Goal: Task Accomplishment & Management: Manage account settings

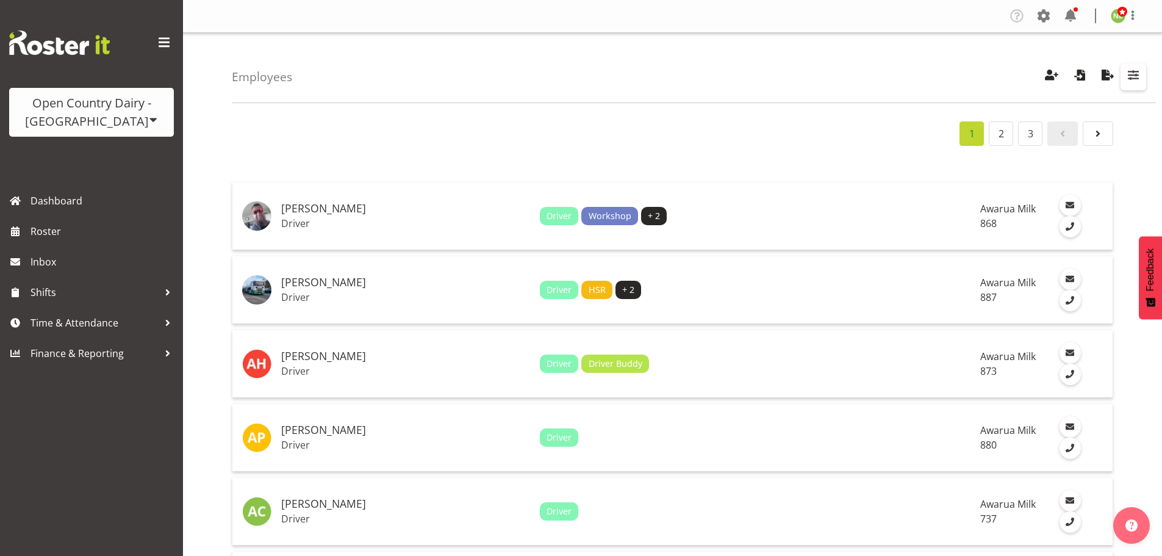
click at [1140, 76] on span "button" at bounding box center [1133, 75] width 16 height 16
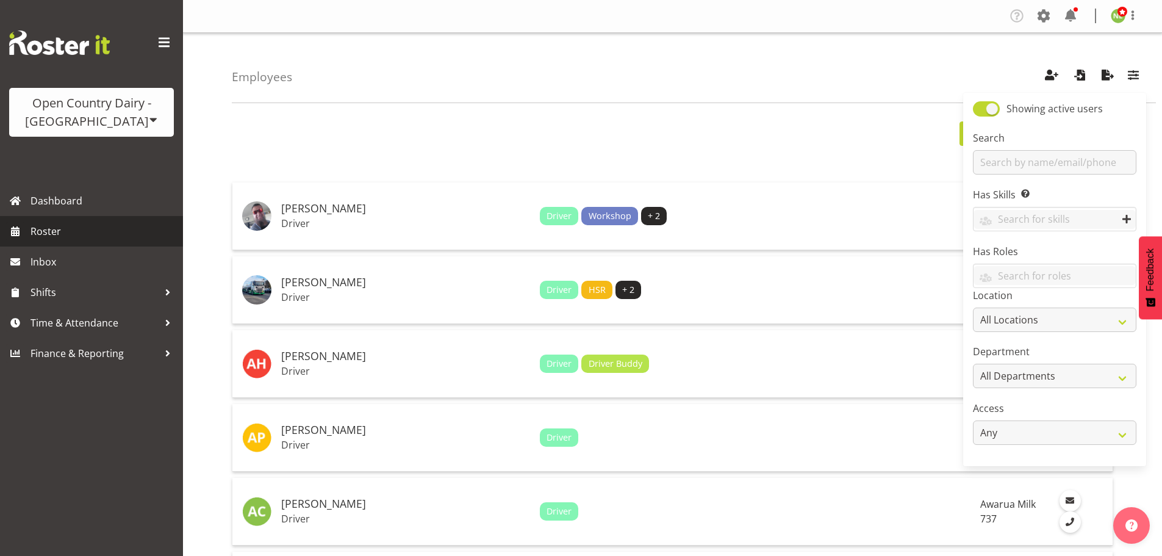
click at [95, 232] on span "Roster" at bounding box center [103, 231] width 146 height 18
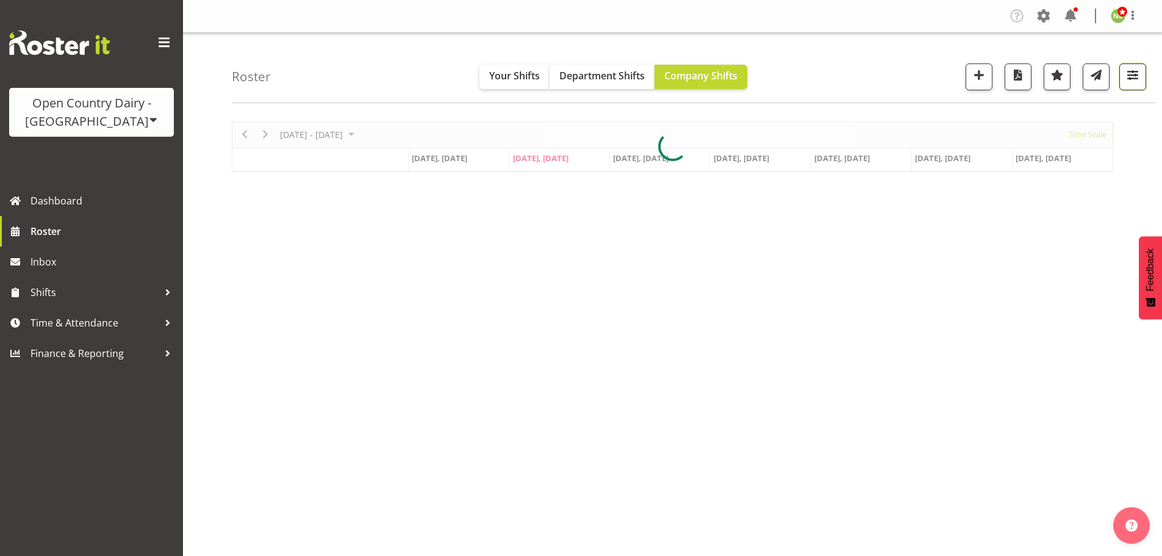
click at [1134, 76] on span "button" at bounding box center [1133, 75] width 16 height 16
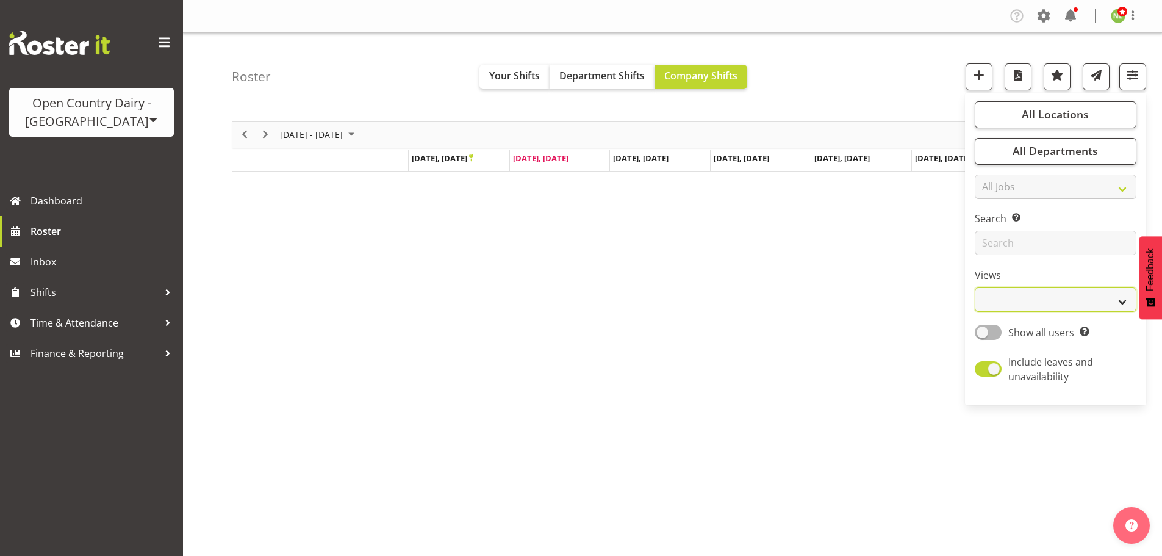
click at [1021, 305] on select "Staff Role Shift - Horizontal Shift - Vertical Staff - Location" at bounding box center [1056, 299] width 162 height 24
select select "staff"
click at [975, 287] on select "Staff Role Shift - Horizontal Shift - Vertical Staff - Location" at bounding box center [1056, 299] width 162 height 24
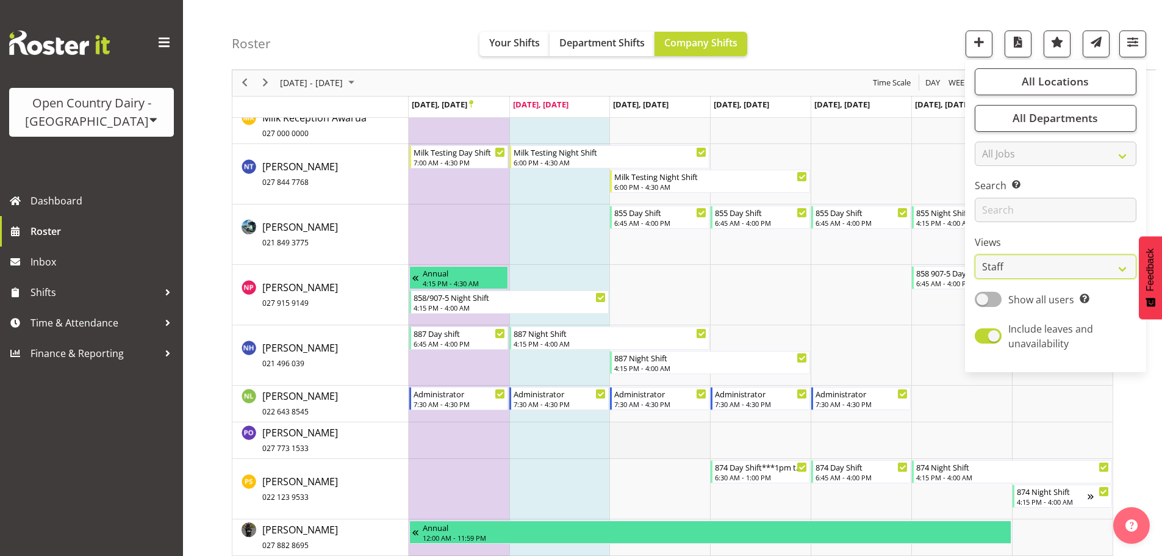
scroll to position [5915, 0]
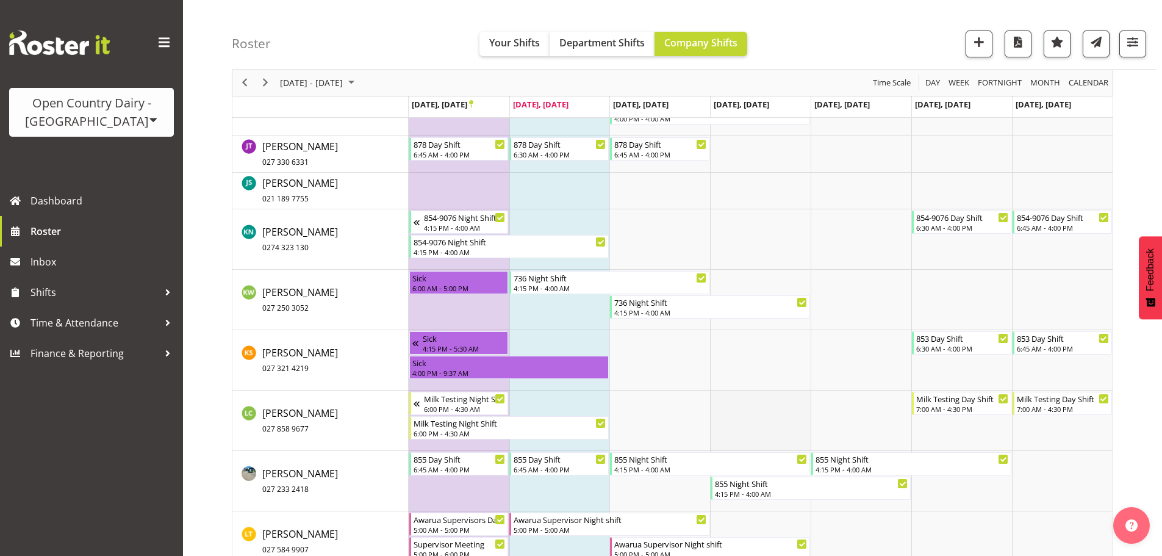
scroll to position [5001, 0]
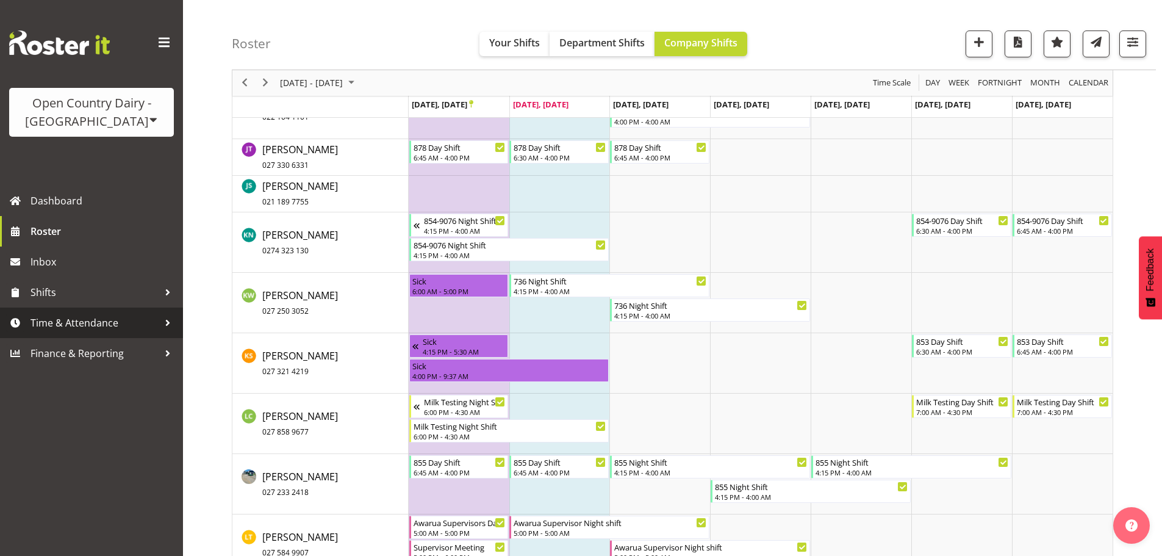
click at [82, 324] on span "Time & Attendance" at bounding box center [94, 322] width 128 height 18
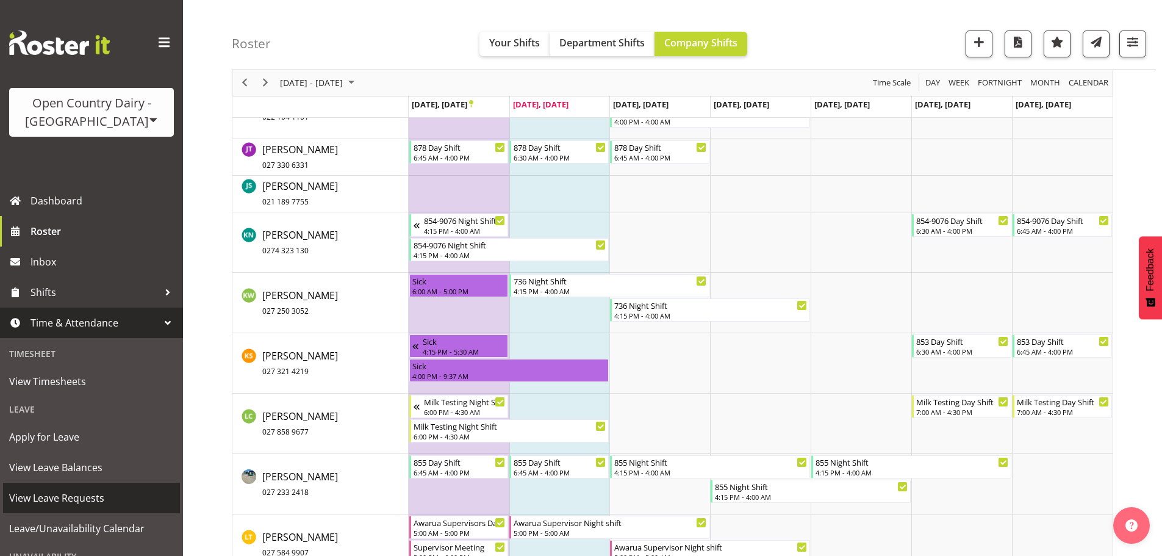
click at [66, 499] on span "View Leave Requests" at bounding box center [91, 497] width 165 height 18
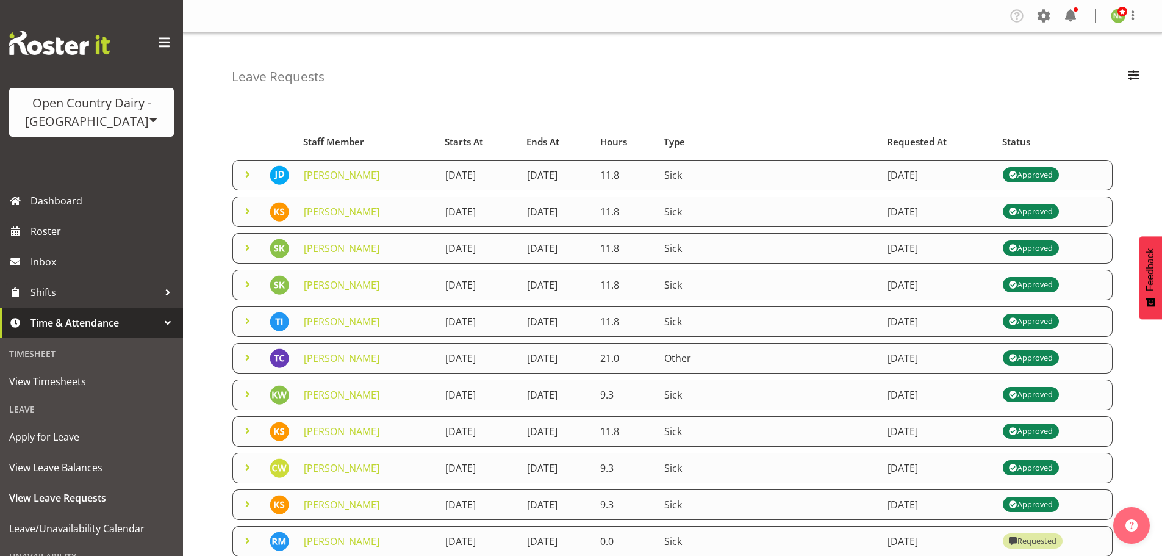
click at [252, 173] on span at bounding box center [247, 174] width 15 height 15
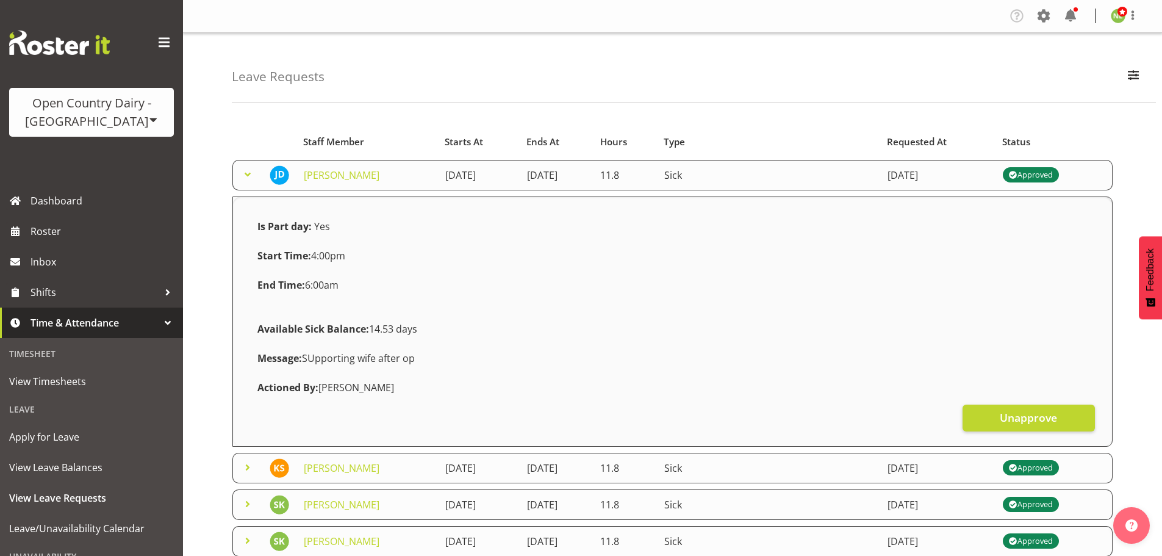
click at [252, 173] on span at bounding box center [247, 174] width 15 height 15
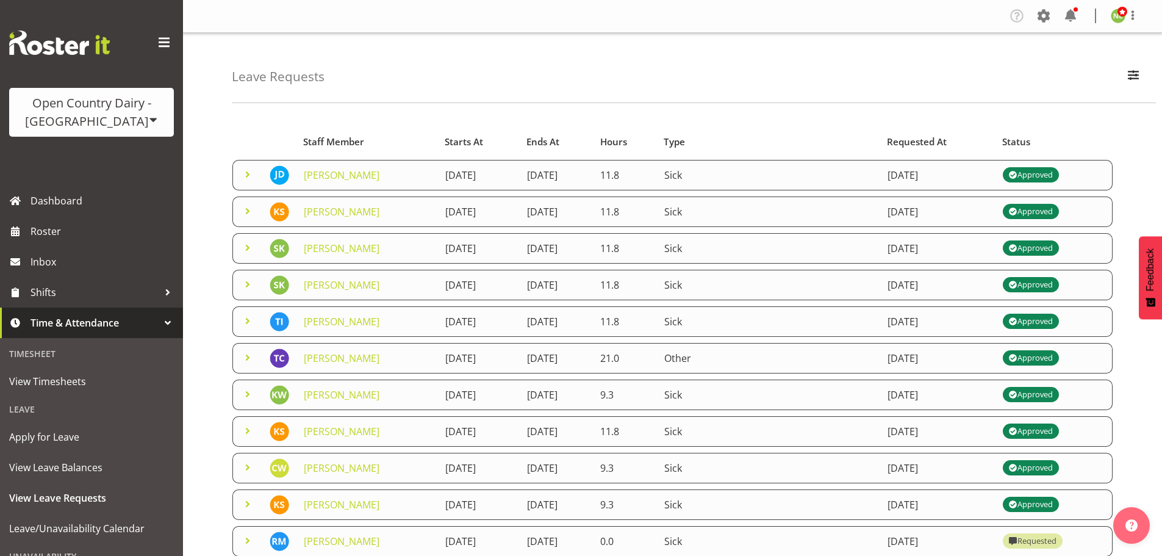
click at [248, 212] on span at bounding box center [247, 211] width 15 height 15
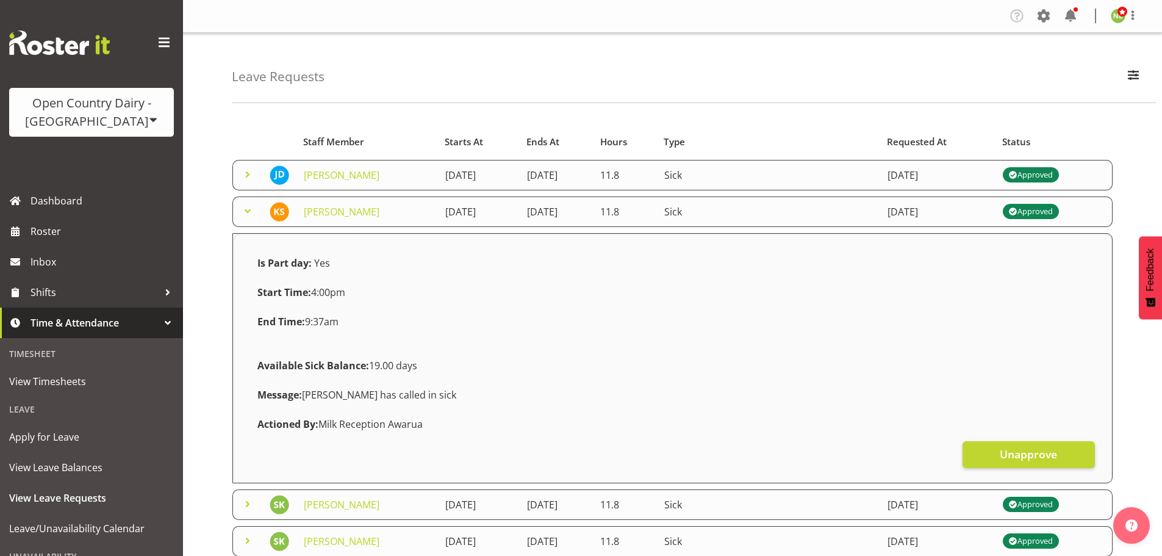
click at [249, 210] on span at bounding box center [247, 211] width 15 height 15
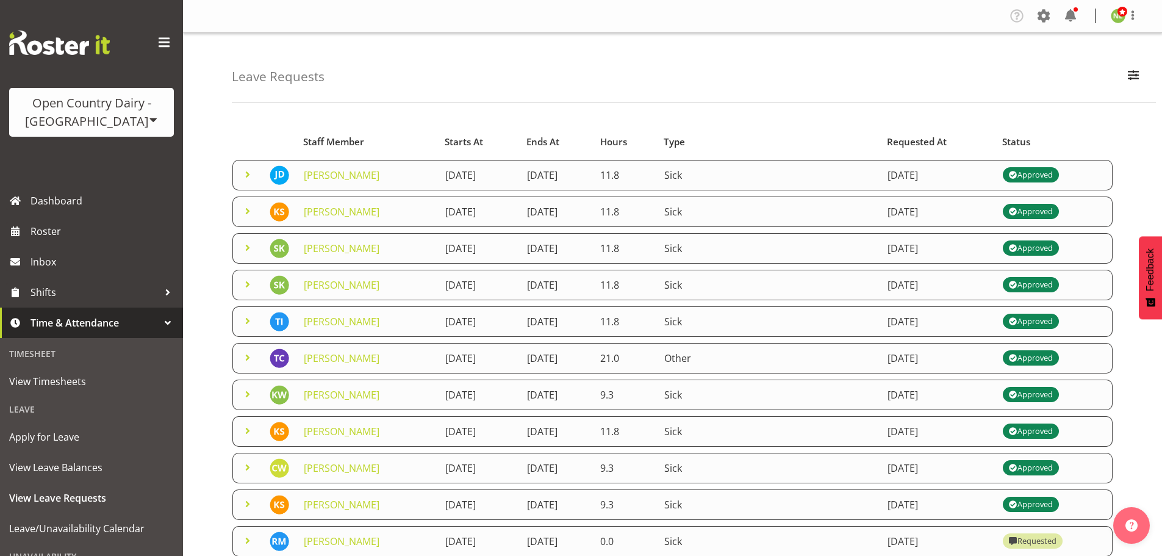
click at [245, 243] on span at bounding box center [247, 247] width 15 height 15
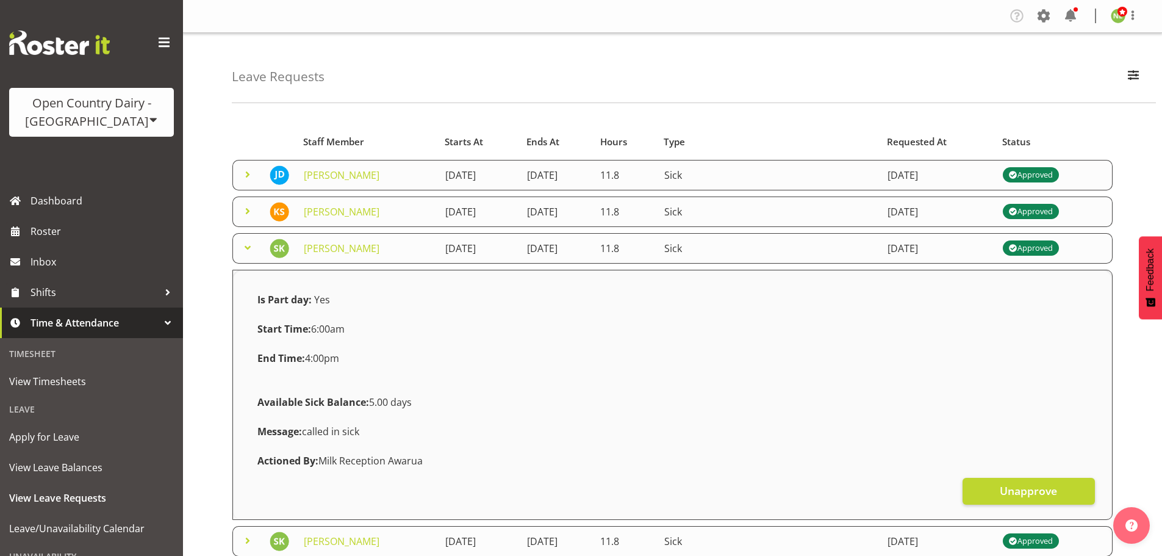
click at [246, 243] on span at bounding box center [247, 247] width 15 height 15
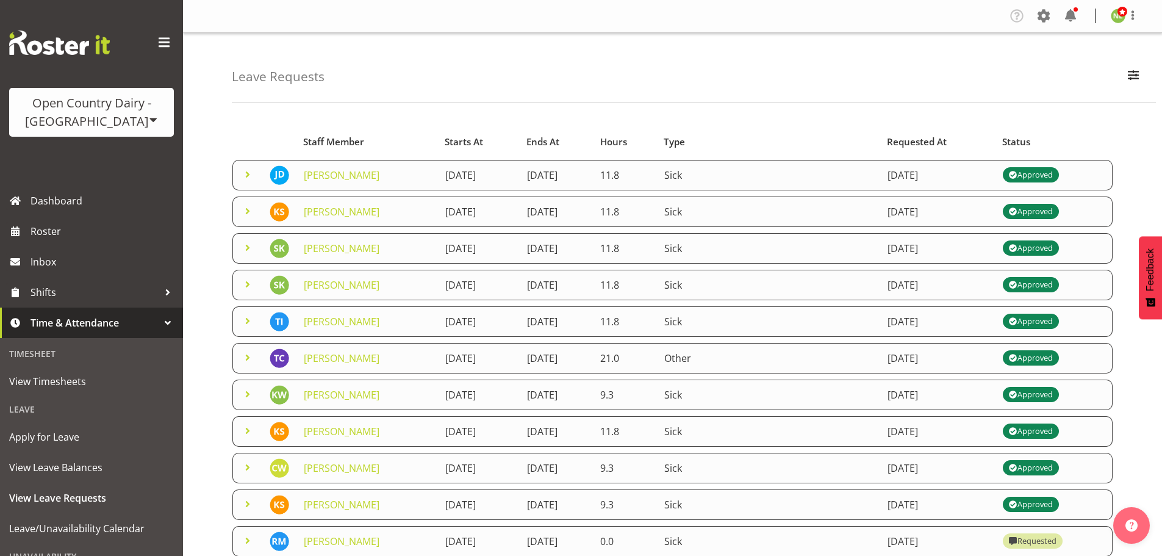
click at [239, 287] on td at bounding box center [247, 285] width 30 height 30
click at [246, 282] on span at bounding box center [247, 284] width 15 height 15
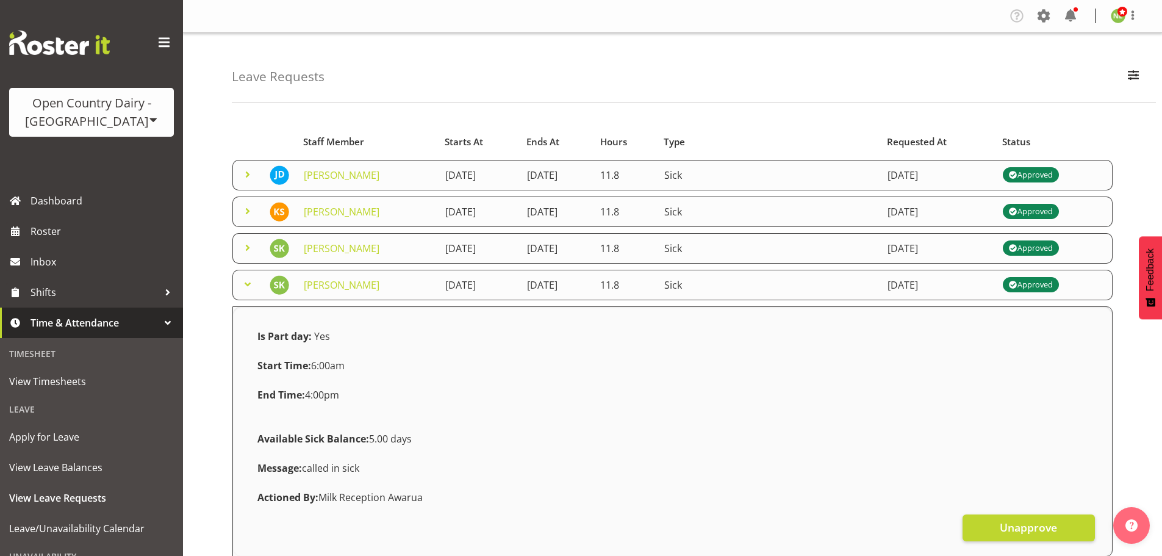
click at [246, 282] on span at bounding box center [247, 284] width 15 height 15
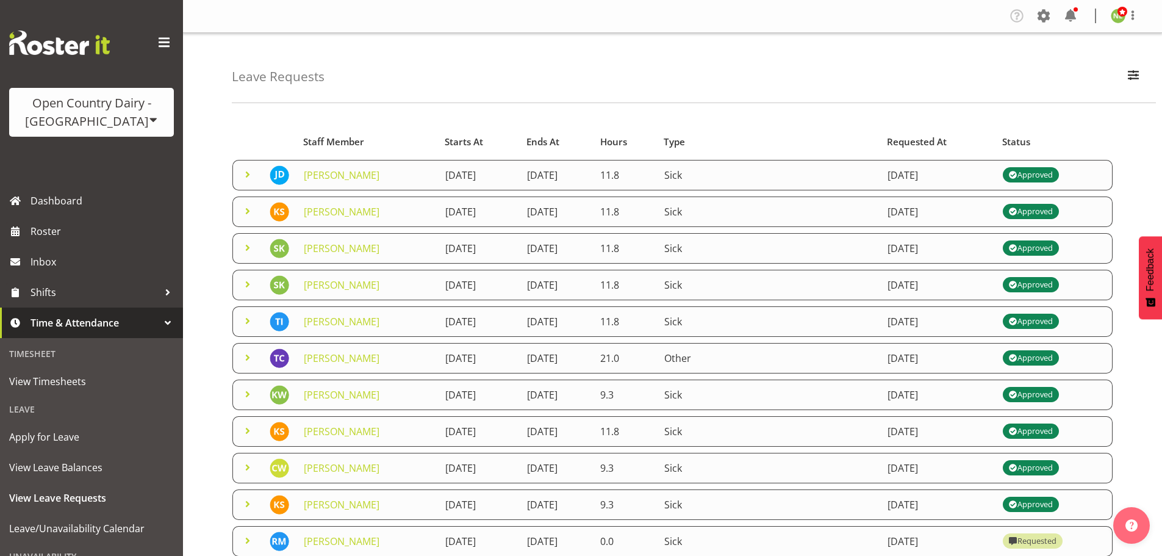
click at [243, 318] on span at bounding box center [247, 320] width 15 height 15
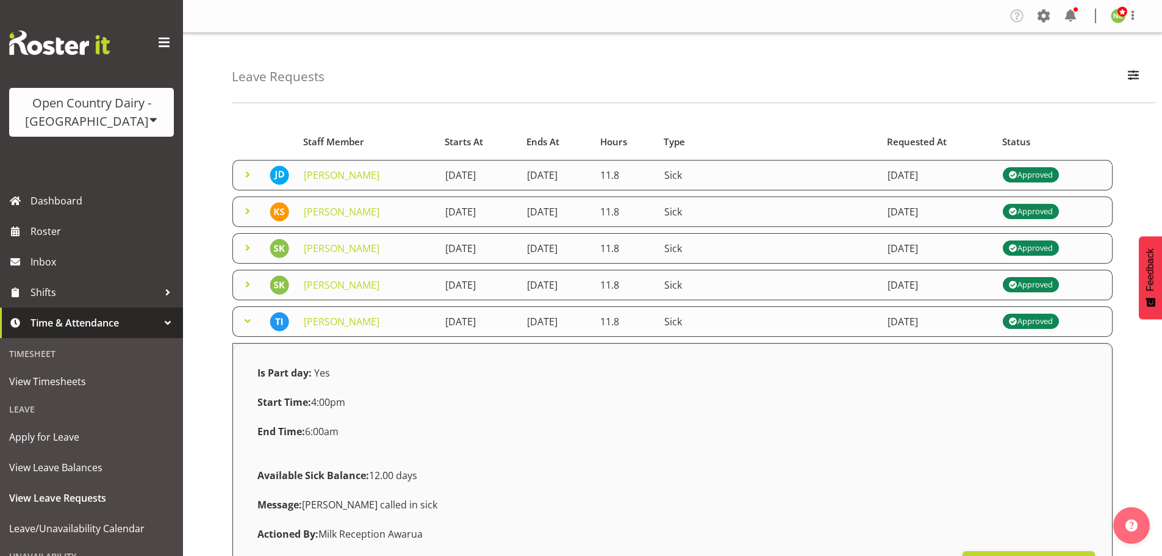
click at [243, 318] on span at bounding box center [247, 320] width 15 height 15
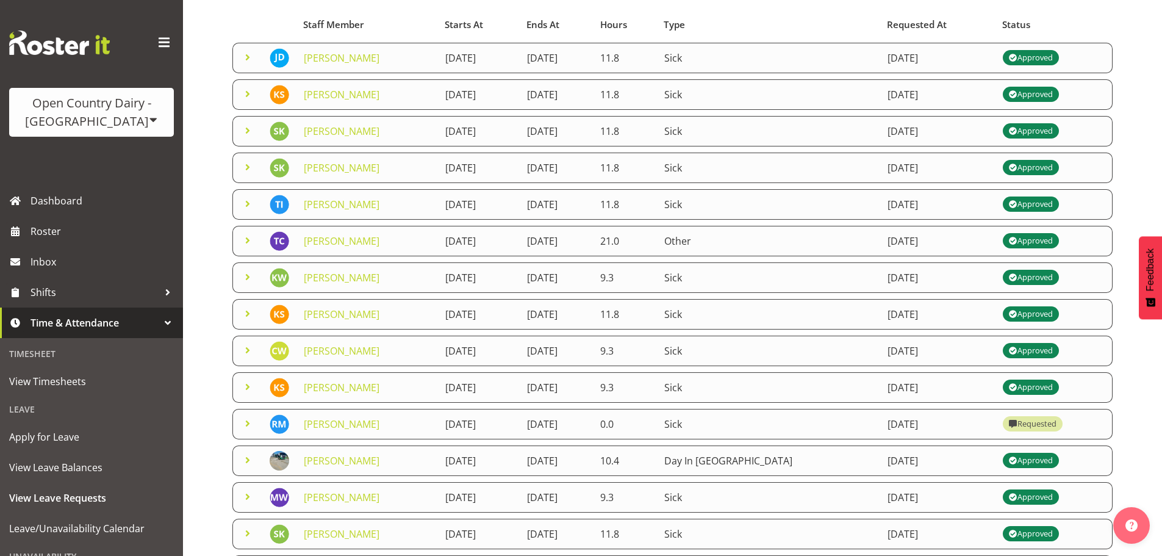
scroll to position [122, 0]
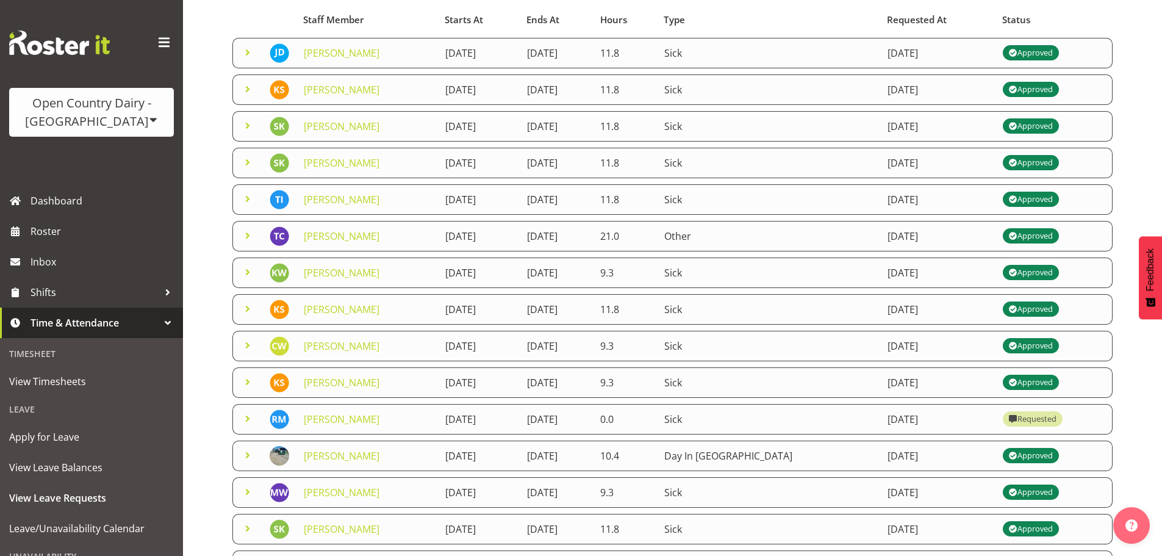
click at [245, 237] on span at bounding box center [247, 235] width 15 height 15
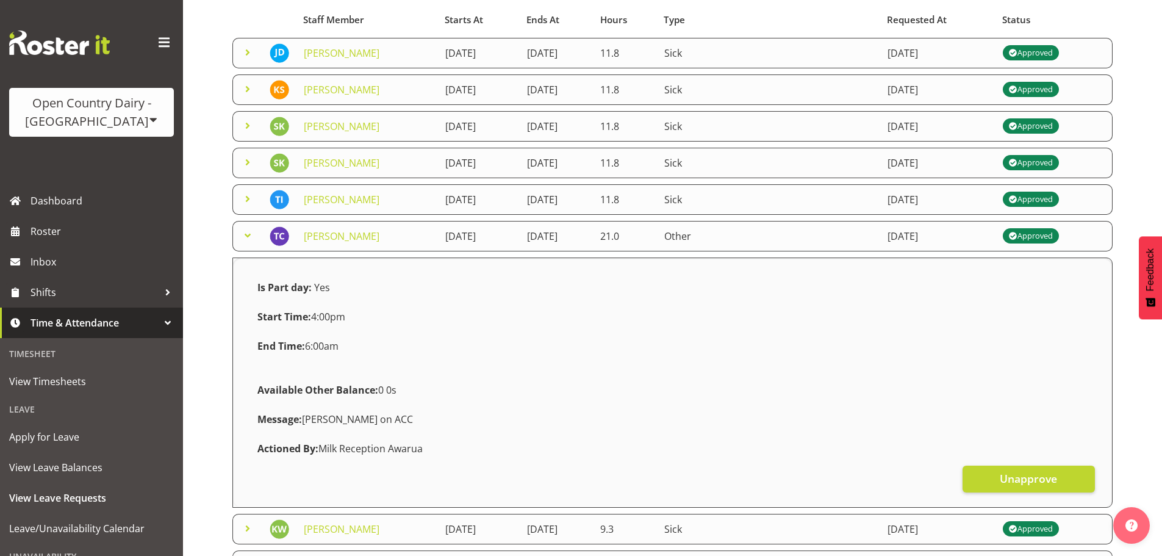
click at [245, 237] on span at bounding box center [247, 235] width 15 height 15
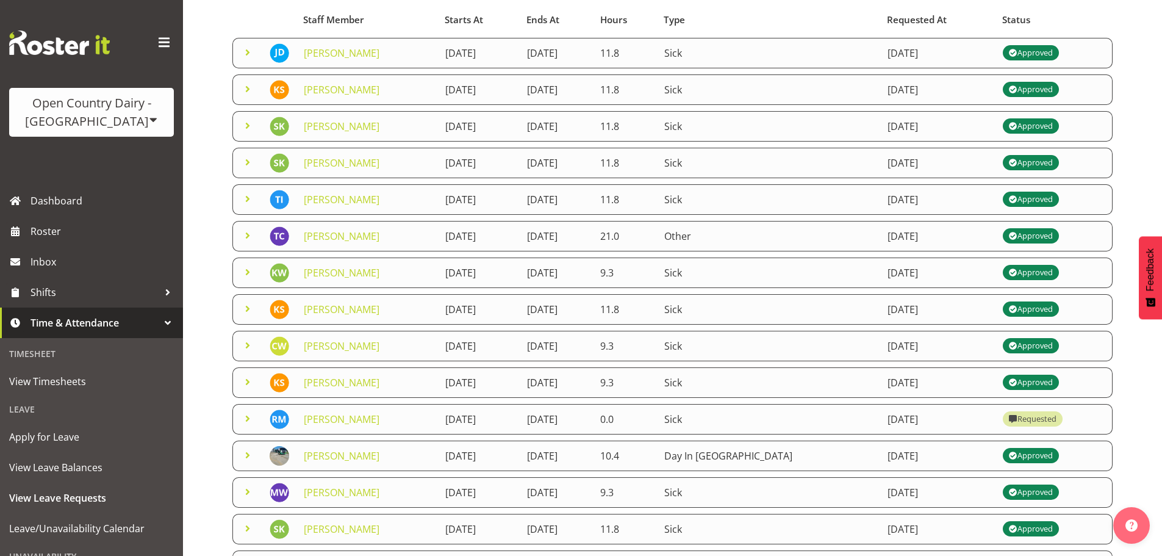
click at [245, 237] on span at bounding box center [247, 235] width 15 height 15
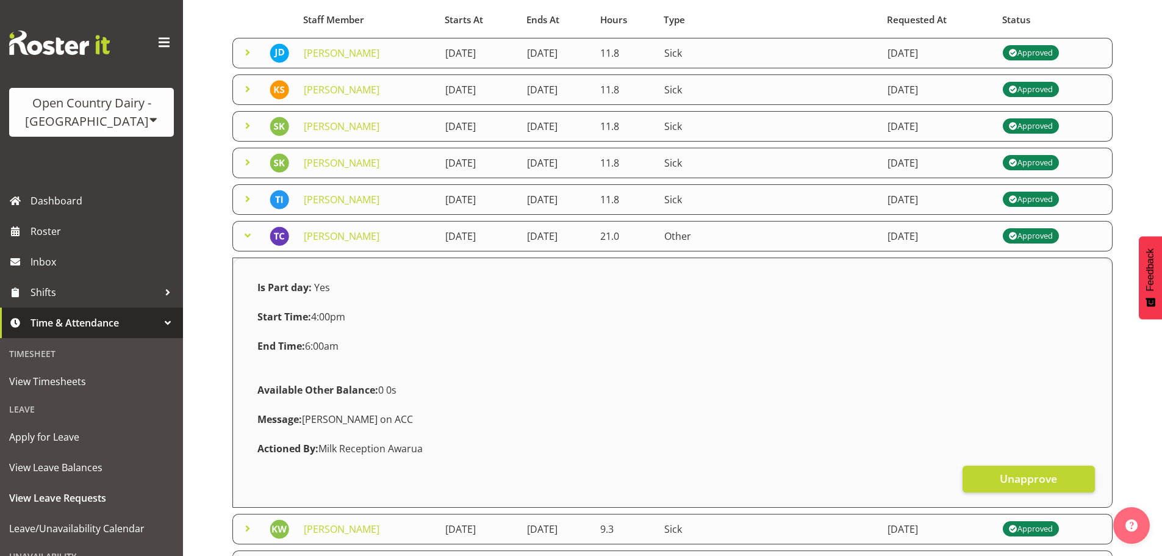
click at [245, 237] on span at bounding box center [247, 235] width 15 height 15
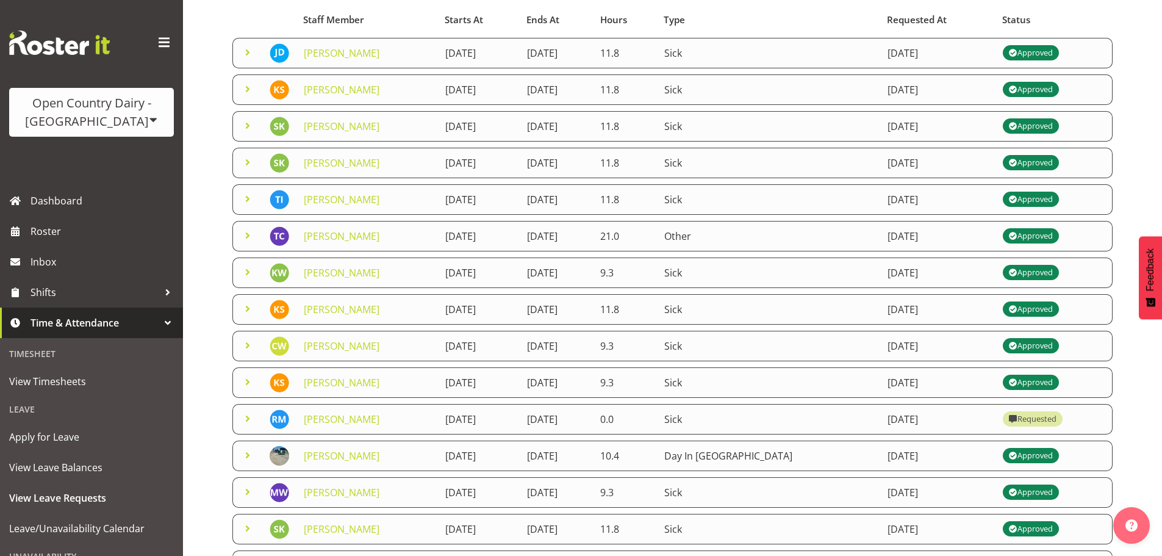
click at [246, 418] on span at bounding box center [247, 418] width 15 height 15
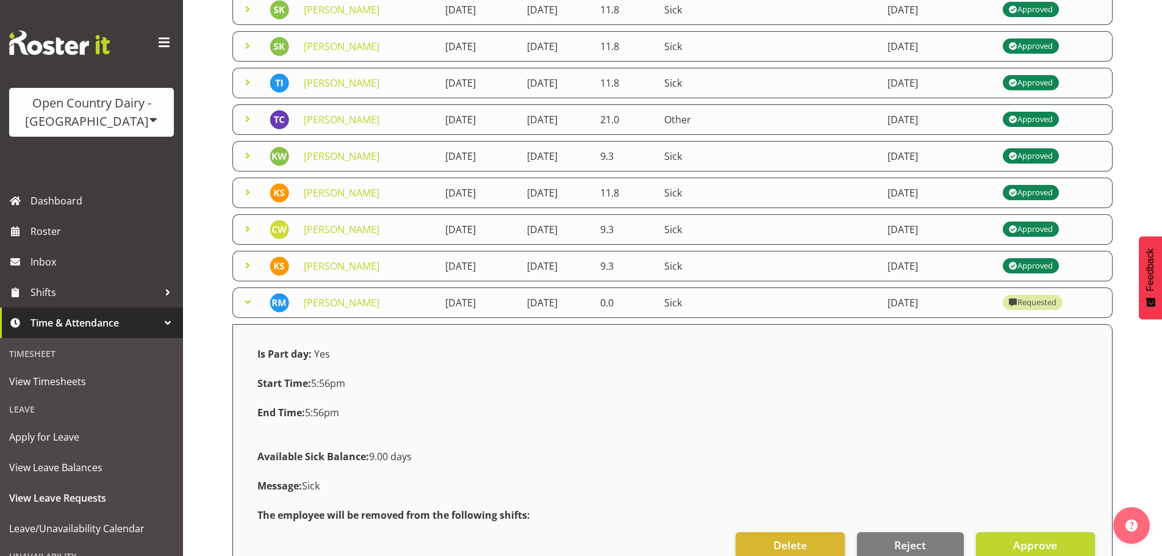
scroll to position [244, 0]
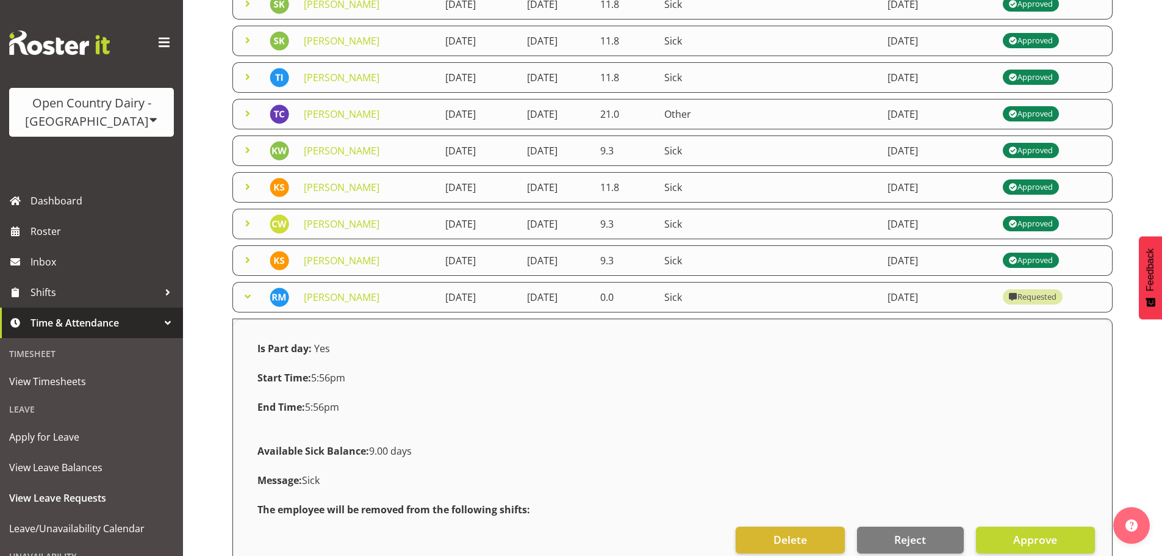
click at [252, 299] on span at bounding box center [247, 296] width 15 height 15
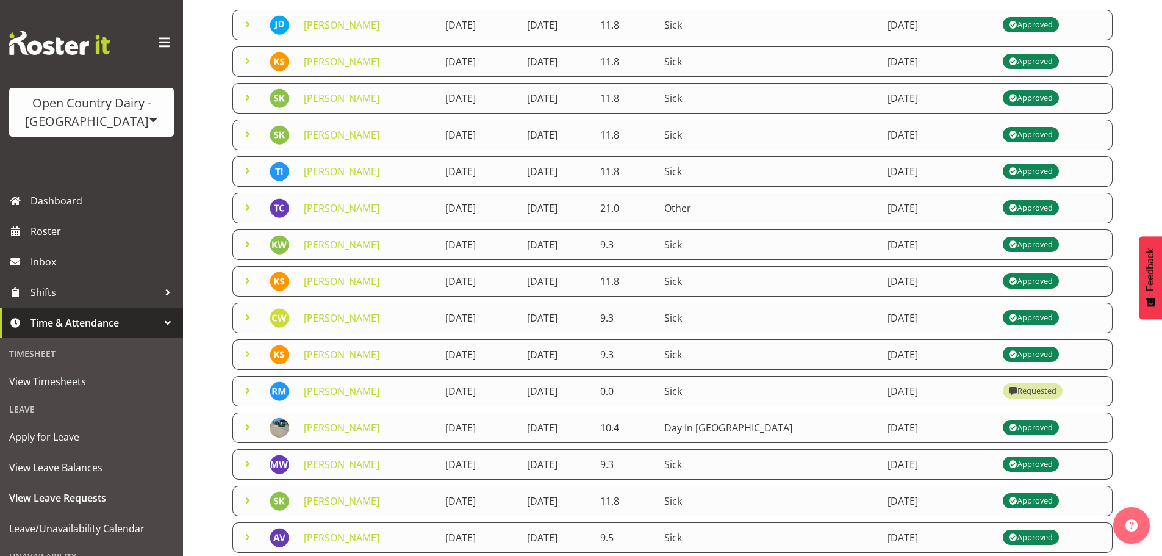
scroll to position [0, 0]
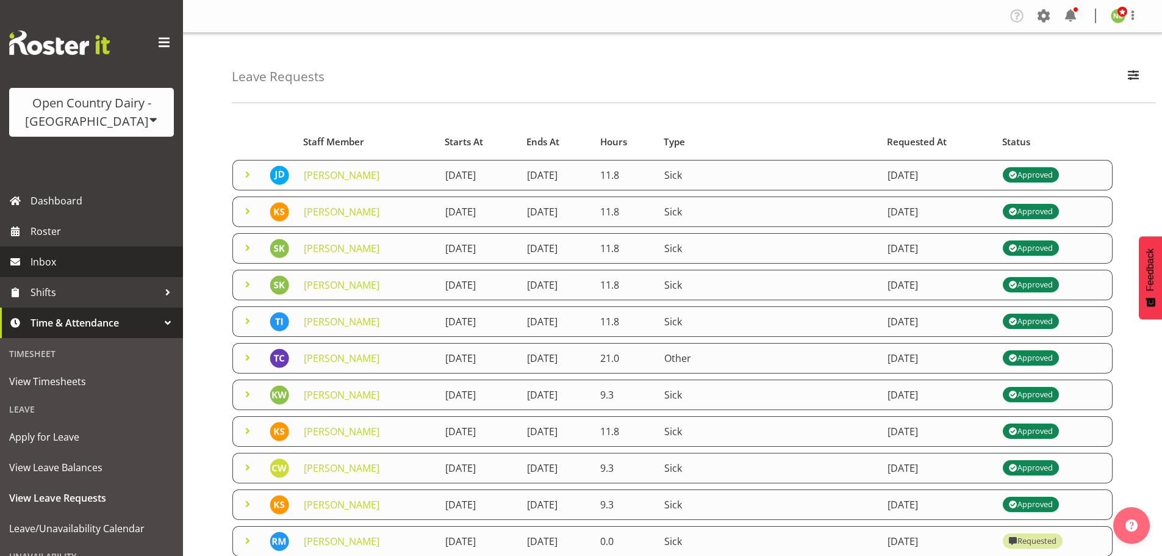
click at [68, 267] on span "Inbox" at bounding box center [103, 261] width 146 height 18
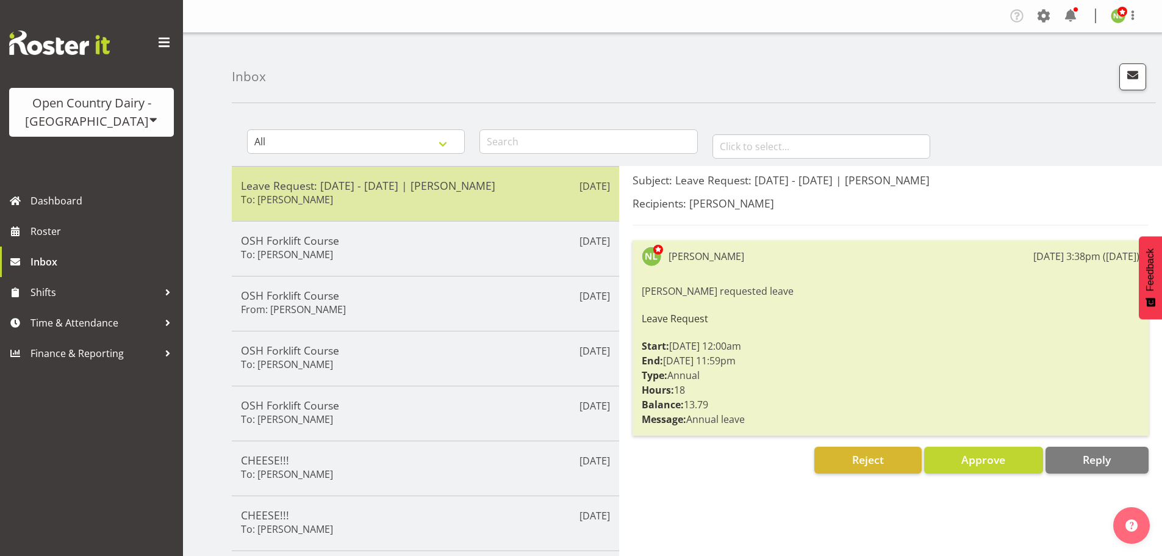
click at [395, 192] on h5 "Leave Request: 18/09/25 - 19/09/25 | Nicole Lloyd" at bounding box center [425, 185] width 369 height 13
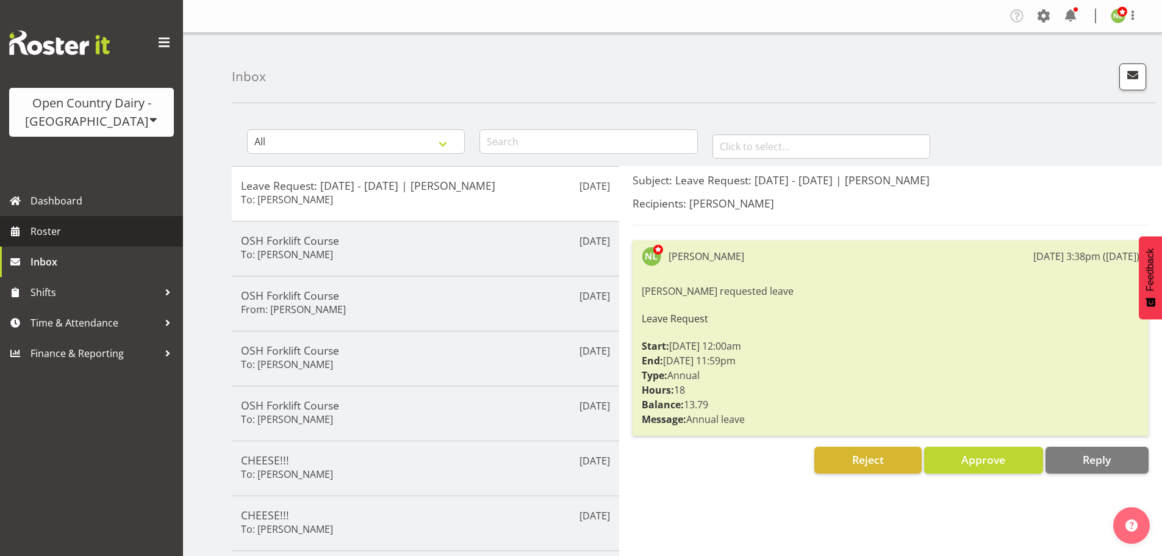
click at [71, 230] on span "Roster" at bounding box center [103, 231] width 146 height 18
